Goal: Information Seeking & Learning: Learn about a topic

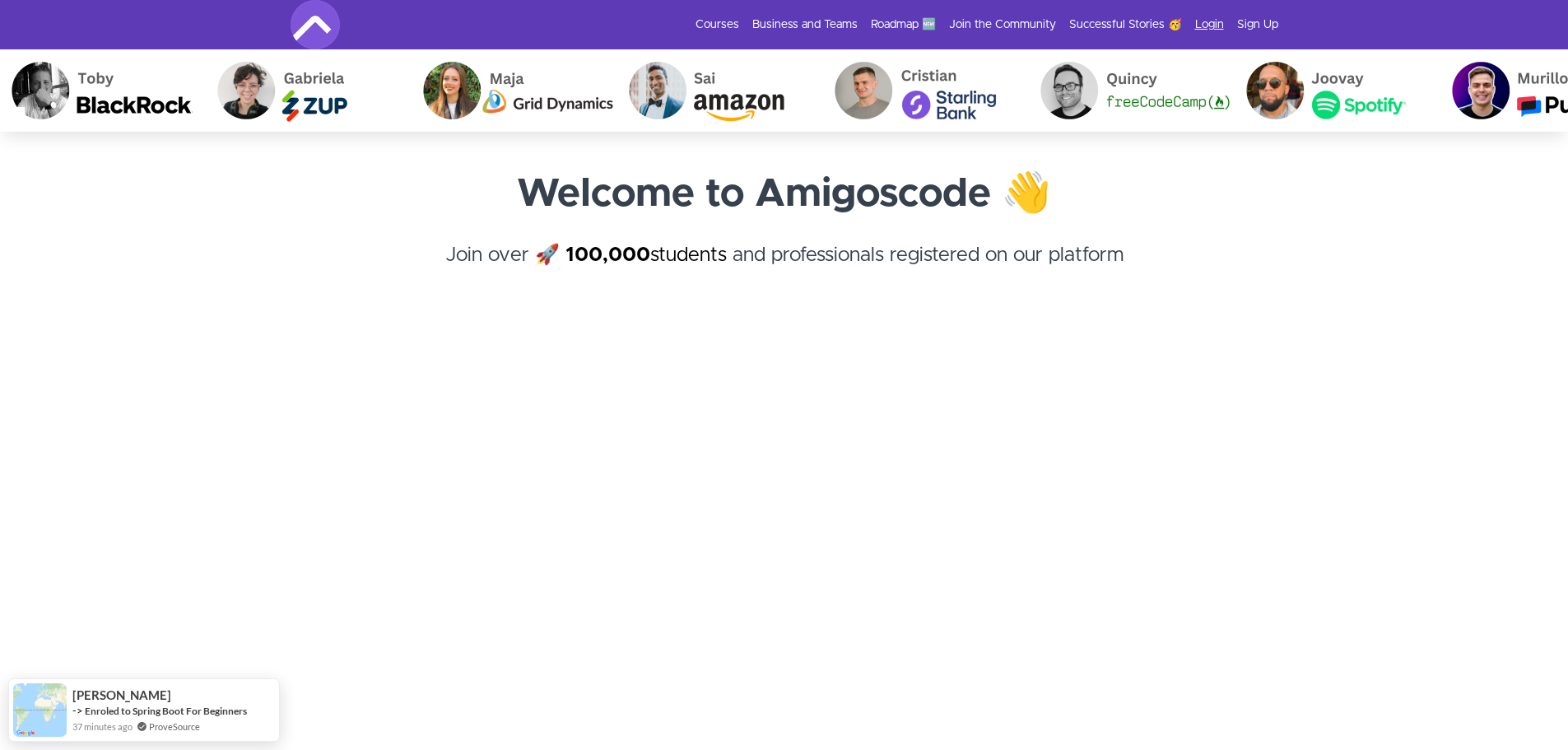
drag, startPoint x: 1213, startPoint y: 23, endPoint x: 1237, endPoint y: 35, distance: 26.8
click at [1213, 22] on link "Login" at bounding box center [1208, 24] width 28 height 16
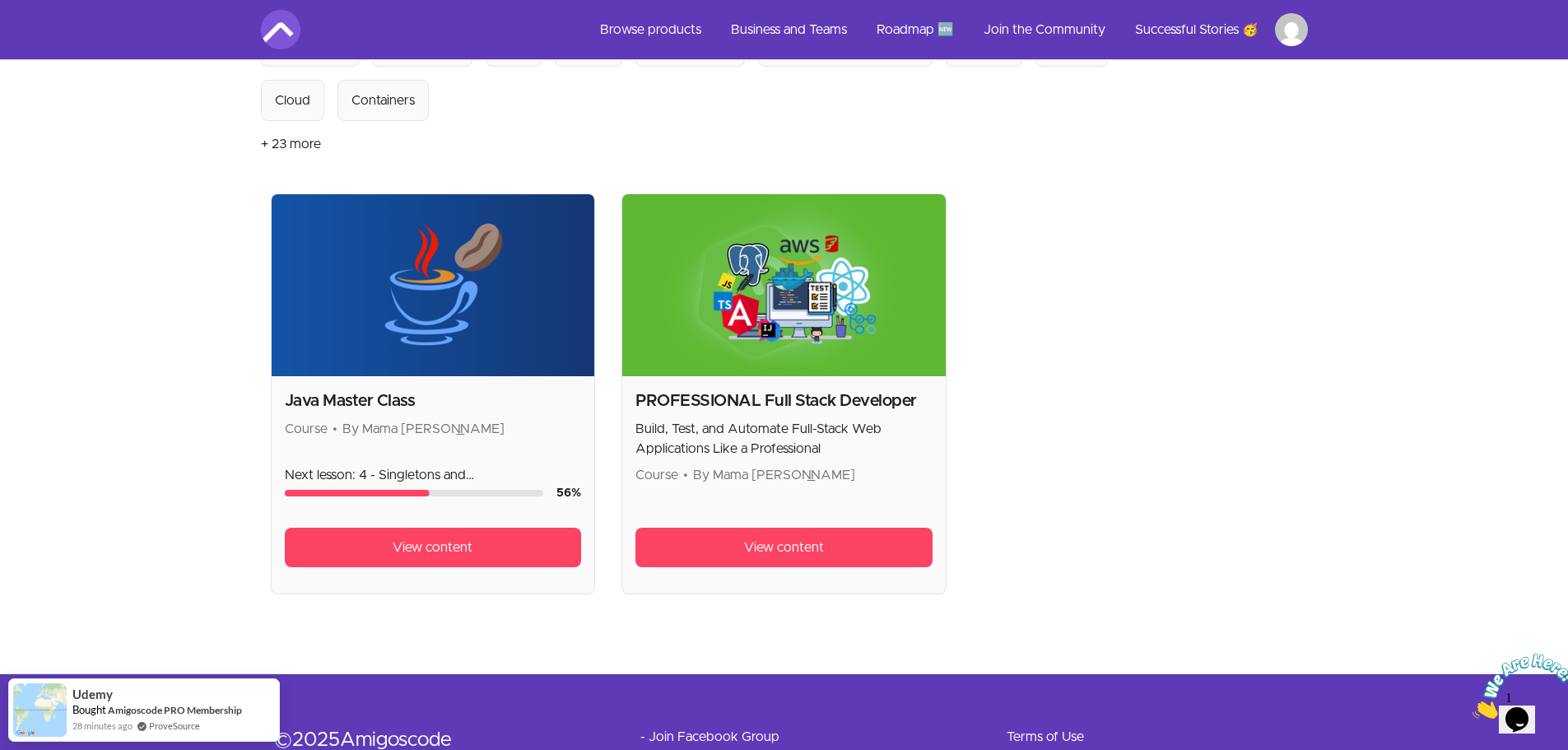
scroll to position [247, 0]
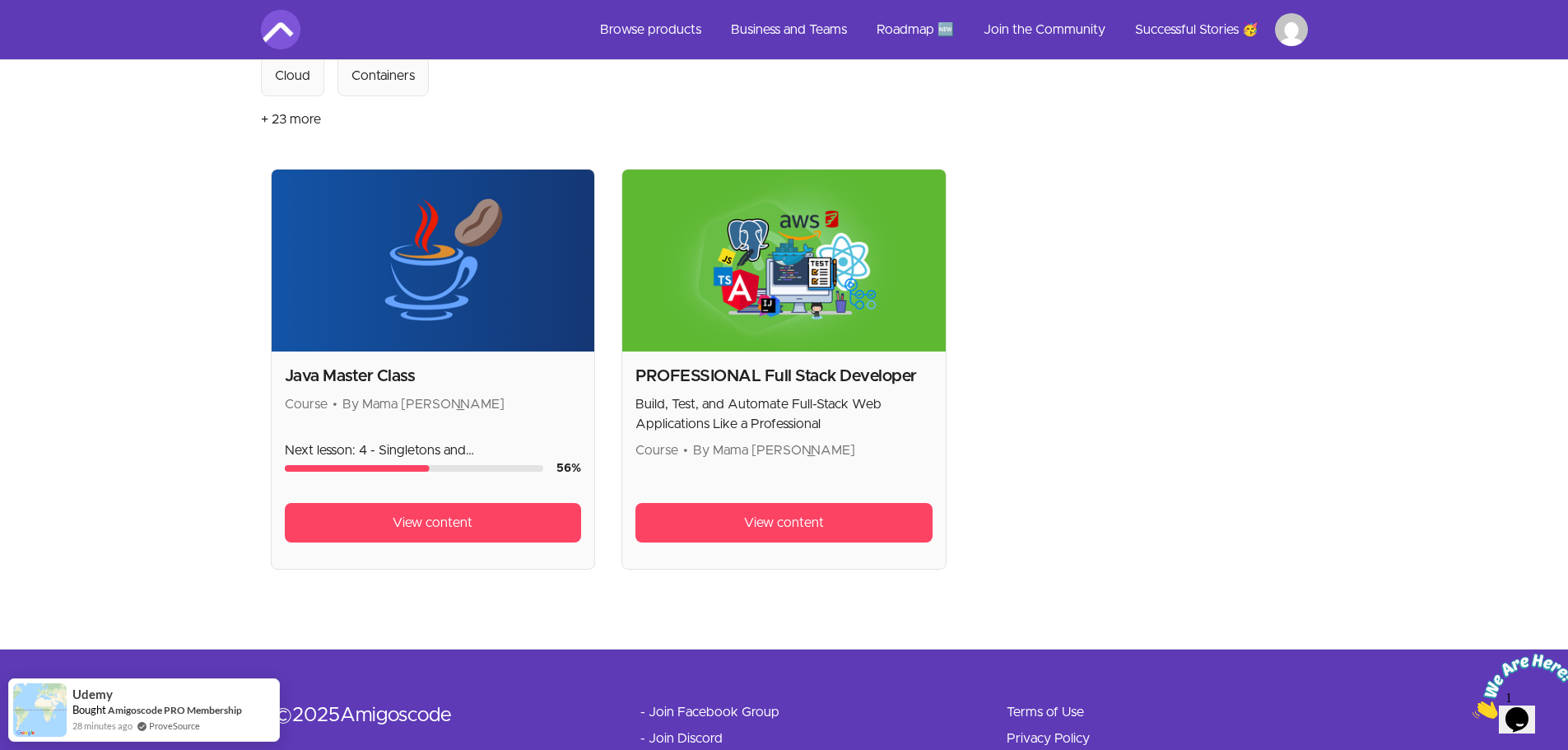
click at [405, 525] on span "View content" at bounding box center [432, 522] width 80 height 20
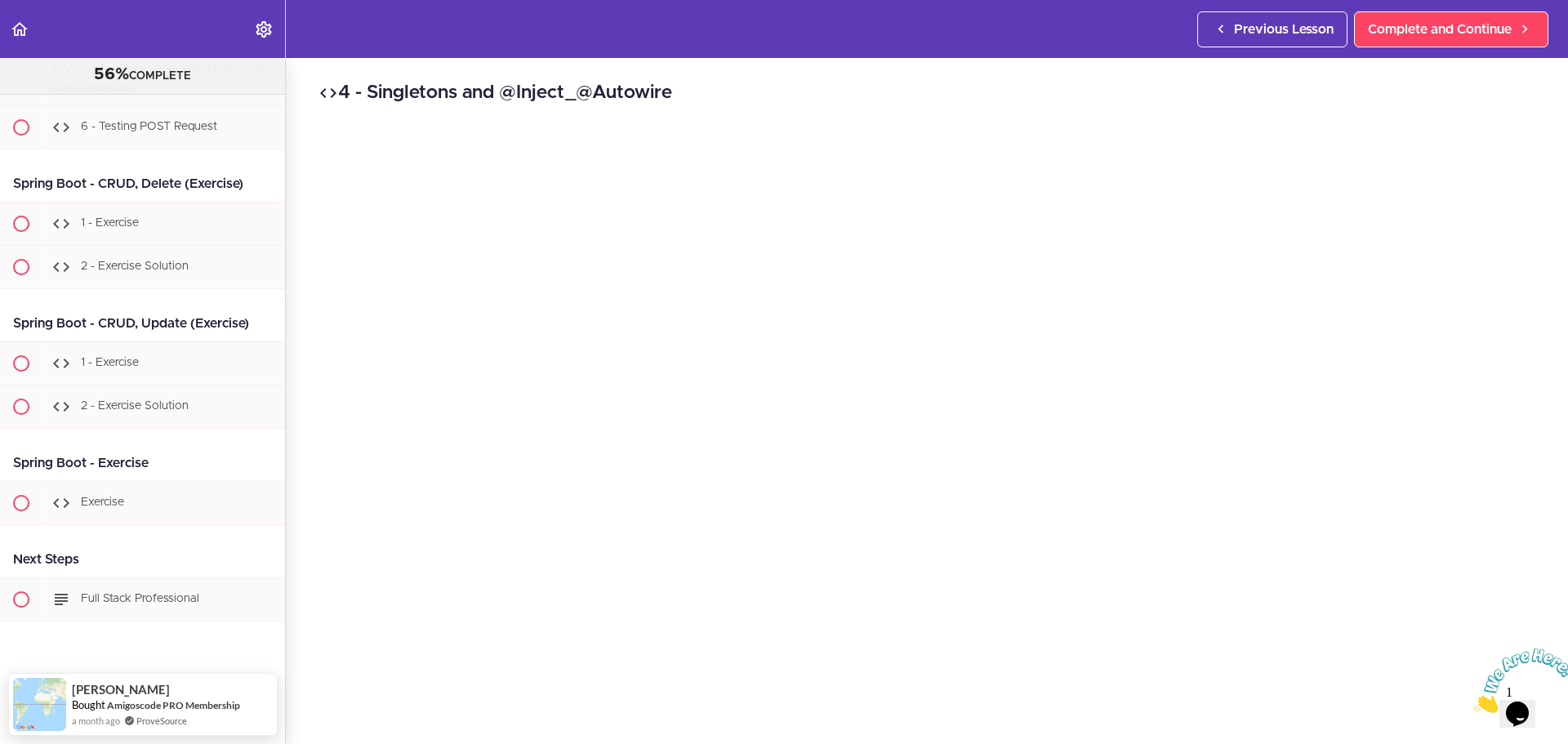
scroll to position [19234, 0]
